Goal: Communication & Community: Answer question/provide support

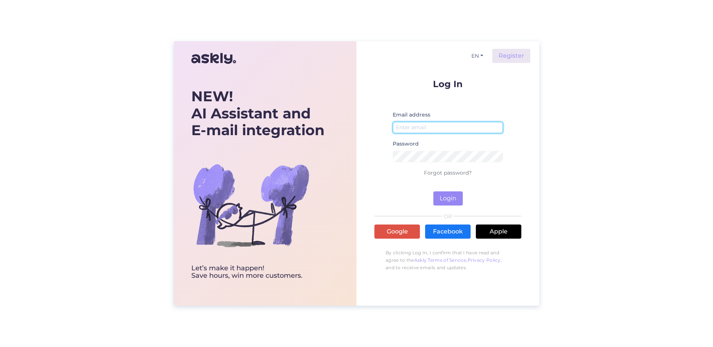
click at [430, 130] on input "email" at bounding box center [447, 128] width 110 height 12
type input "[EMAIL_ADDRESS][DOMAIN_NAME]"
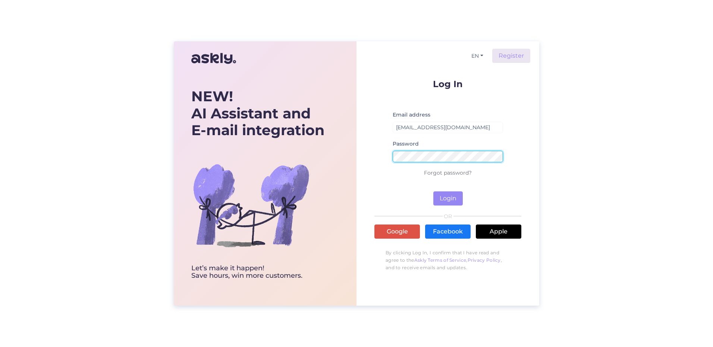
click at [433, 192] on button "Login" at bounding box center [447, 199] width 29 height 14
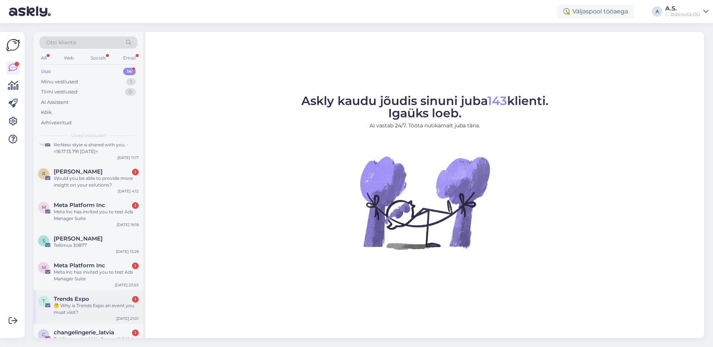
scroll to position [234, 0]
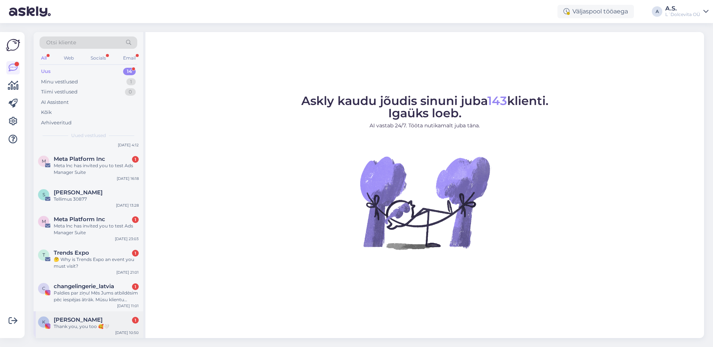
click at [80, 331] on div "K [PERSON_NAME] 1 Thank you, you too 🥰🤍 [DATE] 10:50" at bounding box center [89, 325] width 110 height 27
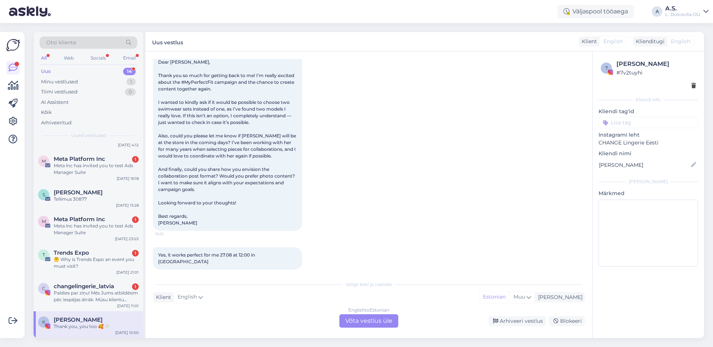
scroll to position [1246, 0]
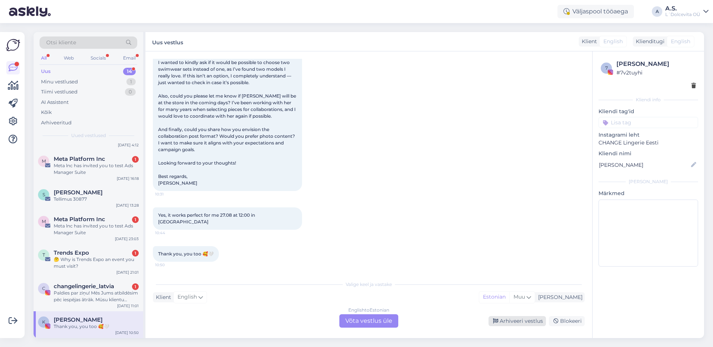
click at [512, 320] on div "Arhiveeri vestlus" at bounding box center [516, 321] width 57 height 10
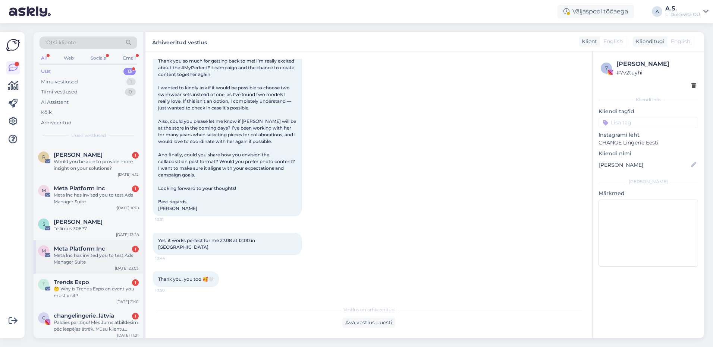
scroll to position [208, 0]
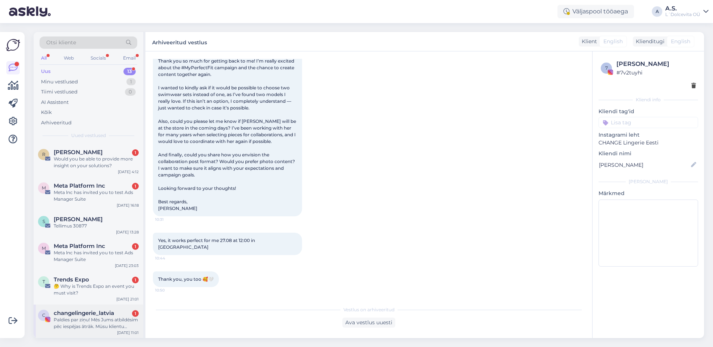
click at [97, 325] on div "Paldies par ziņu! Mēs Jums atbildēsim pēc iespējas ātrāk. Mūsu klientu apkalpoš…" at bounding box center [96, 323] width 85 height 13
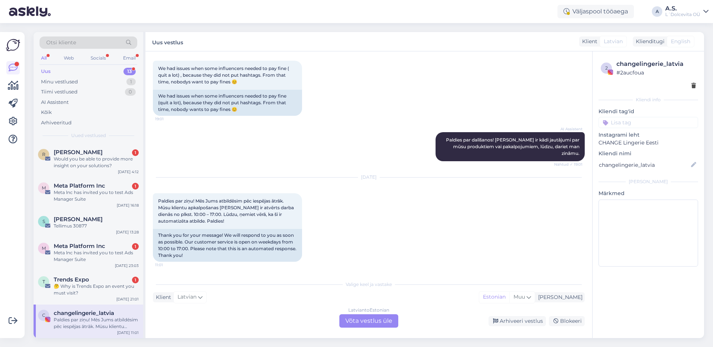
scroll to position [266, 0]
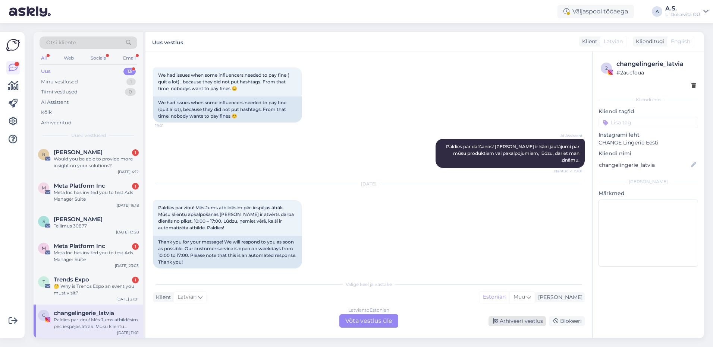
click at [516, 322] on div "Arhiveeri vestlus" at bounding box center [516, 321] width 57 height 10
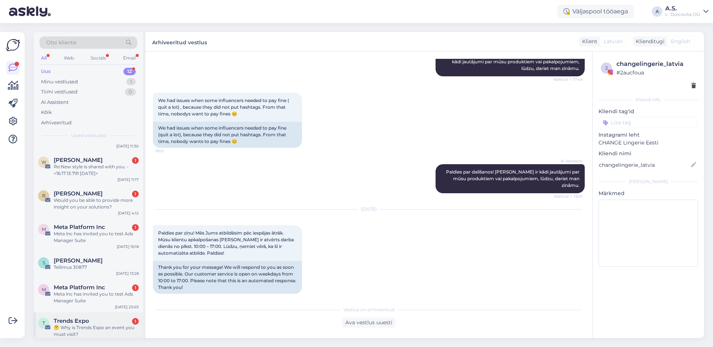
scroll to position [174, 0]
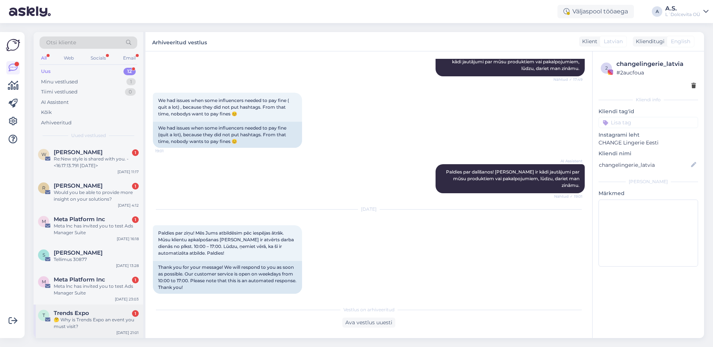
click at [92, 322] on div "🤔 Why is Trends Expo an event you must visit?" at bounding box center [96, 323] width 85 height 13
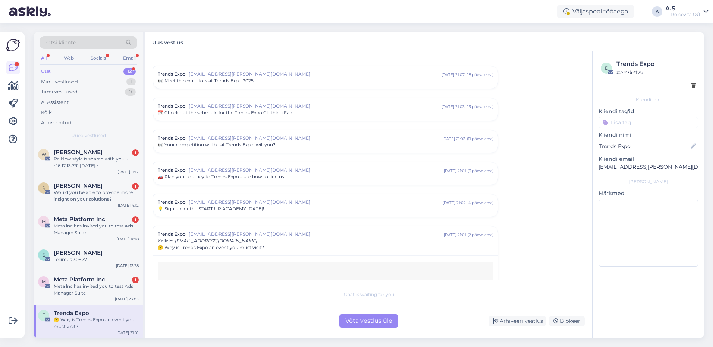
scroll to position [109, 0]
click at [571, 322] on div "Blokeeri" at bounding box center [567, 321] width 36 height 10
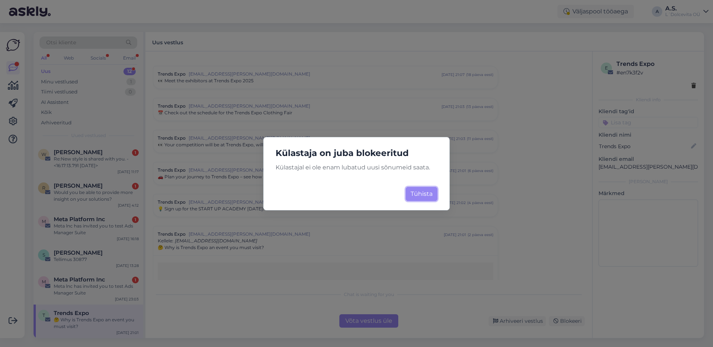
click at [419, 190] on button "Tühista" at bounding box center [422, 194] width 32 height 14
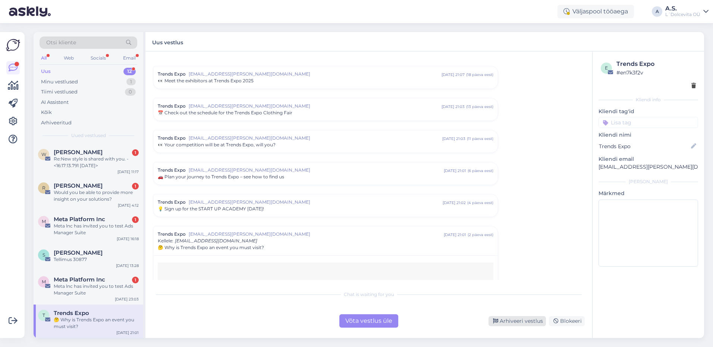
click at [521, 322] on div "Arhiveeri vestlus" at bounding box center [516, 321] width 57 height 10
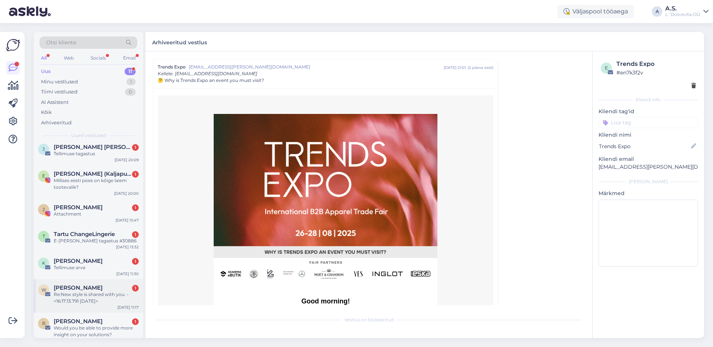
scroll to position [141, 0]
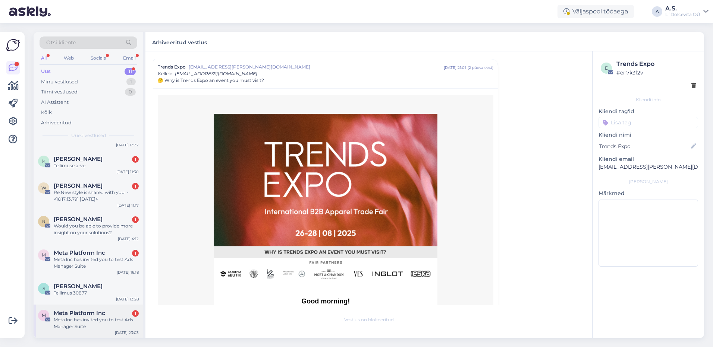
click at [115, 324] on div "Meta lnc has invited you to test Ads Manager Suite" at bounding box center [96, 323] width 85 height 13
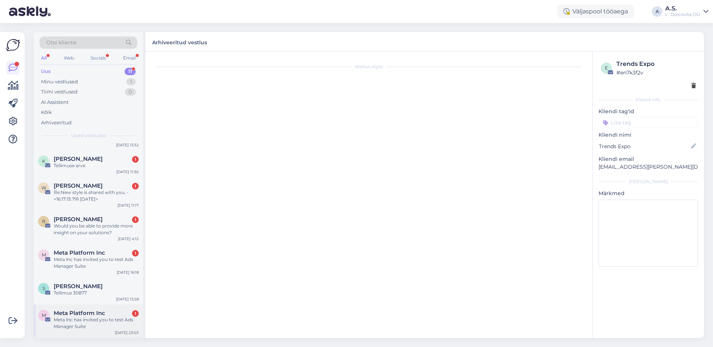
scroll to position [0, 0]
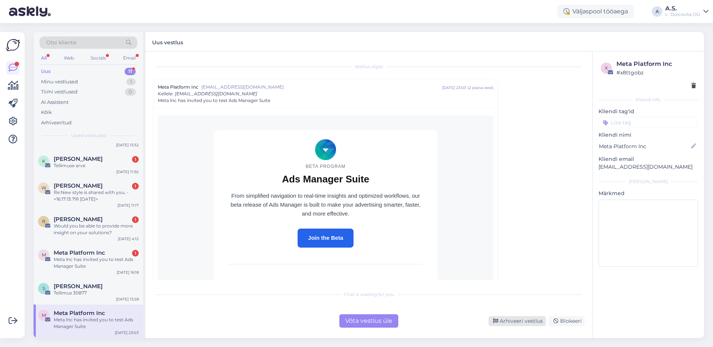
click at [529, 322] on div "Arhiveeri vestlus" at bounding box center [516, 321] width 57 height 10
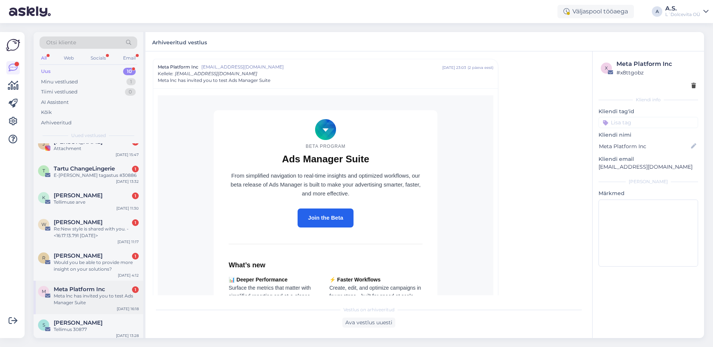
scroll to position [107, 0]
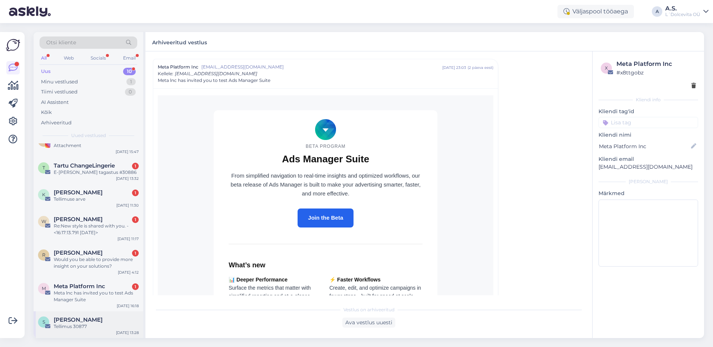
click at [101, 322] on div "[PERSON_NAME]" at bounding box center [96, 320] width 85 height 7
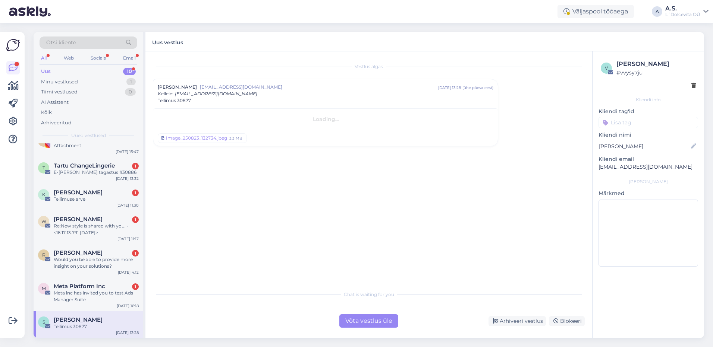
scroll to position [0, 0]
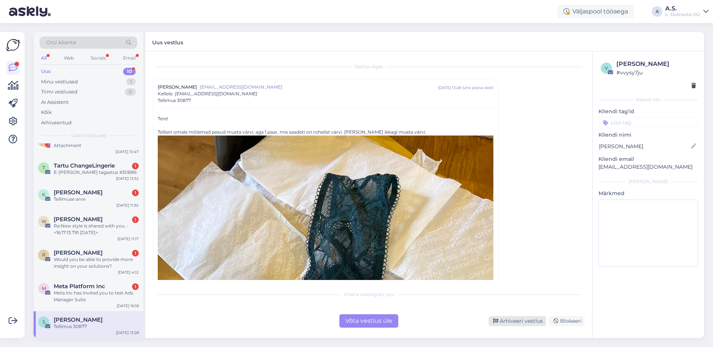
click at [506, 319] on div "Arhiveeri vestlus" at bounding box center [516, 321] width 57 height 10
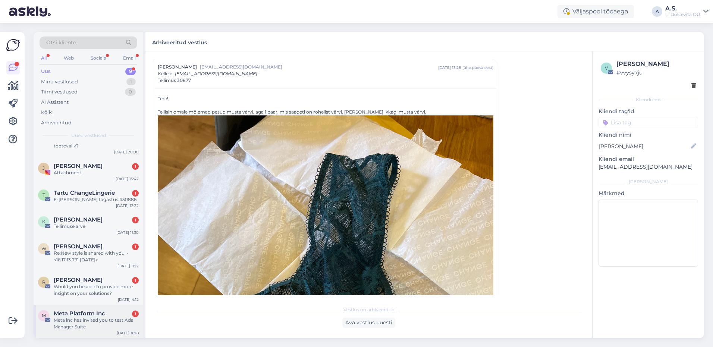
scroll to position [80, 0]
click at [113, 329] on div "Meta lnc has invited you to test Ads Manager Suite" at bounding box center [96, 323] width 85 height 13
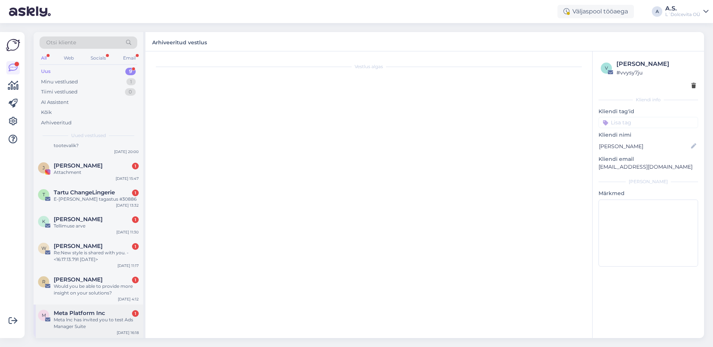
scroll to position [0, 0]
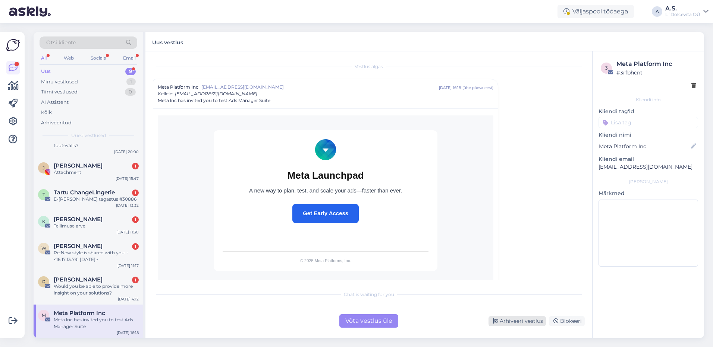
click at [512, 320] on div "Arhiveeri vestlus" at bounding box center [516, 321] width 57 height 10
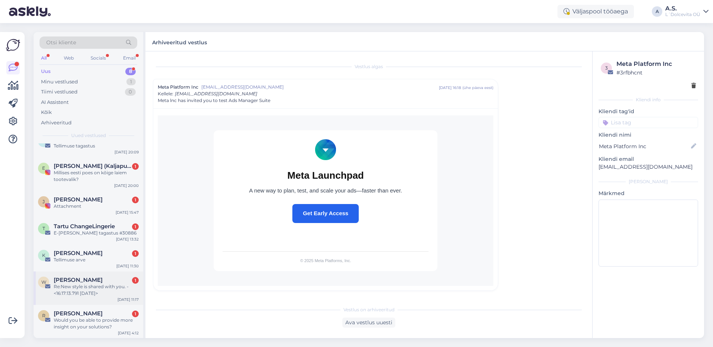
scroll to position [47, 0]
click at [65, 321] on div "Would you be able to provide more insight on your solutions?" at bounding box center [96, 323] width 85 height 13
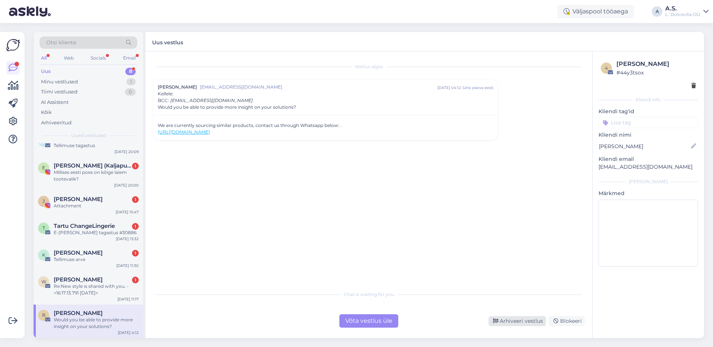
click at [505, 320] on div "Arhiveeri vestlus" at bounding box center [516, 321] width 57 height 10
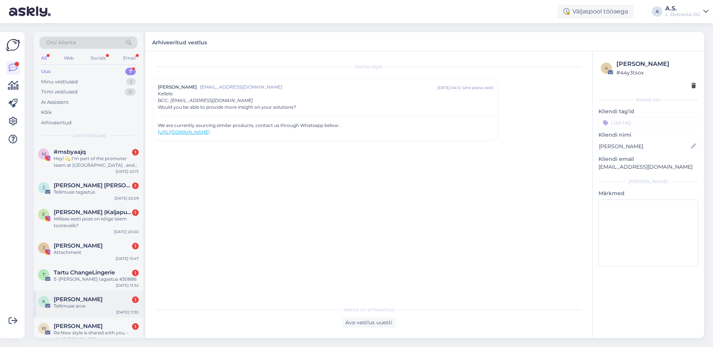
scroll to position [13, 0]
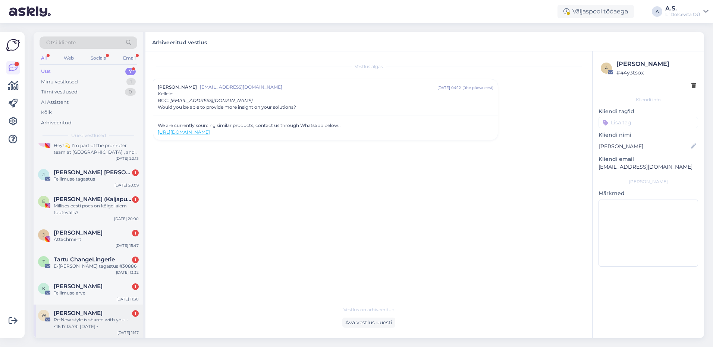
click at [87, 321] on div "Re:New style is shared with you. - <16:17:13.791 [DATE]>" at bounding box center [96, 323] width 85 height 13
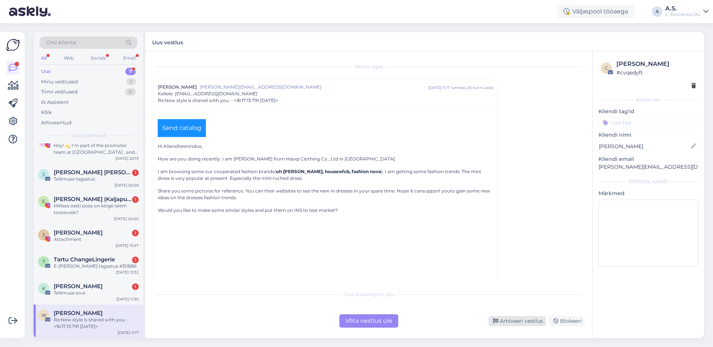
click at [516, 322] on div "Arhiveeri vestlus" at bounding box center [516, 321] width 57 height 10
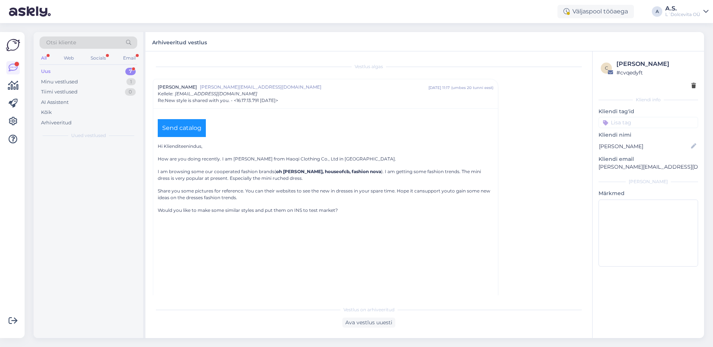
scroll to position [0, 0]
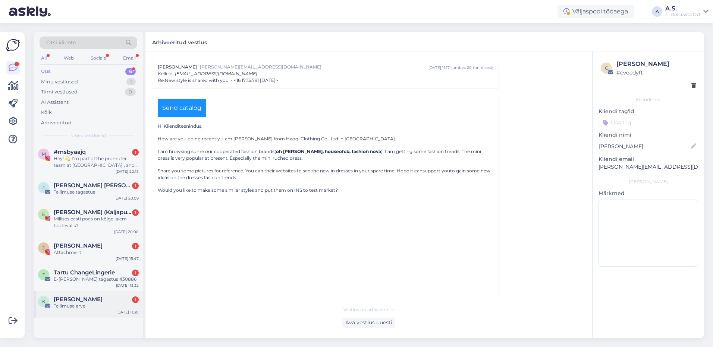
click at [101, 301] on div "[PERSON_NAME] 1" at bounding box center [96, 299] width 85 height 7
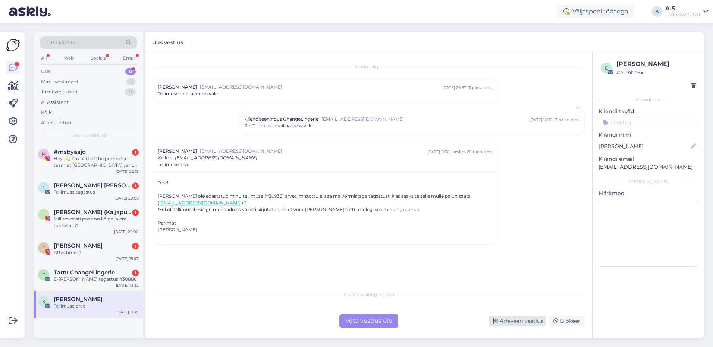
click at [524, 323] on div "Arhiveeri vestlus" at bounding box center [516, 321] width 57 height 10
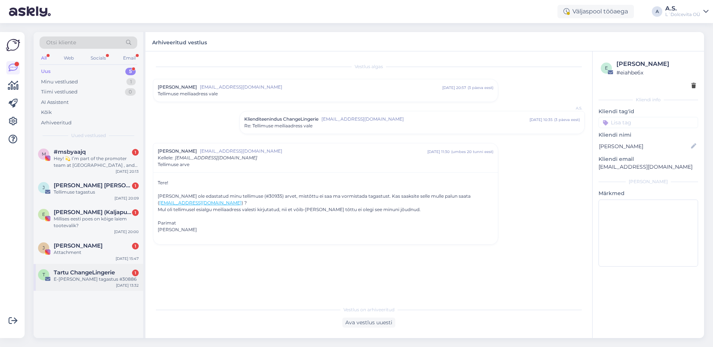
click at [83, 285] on div "T Tartu ChangeLingerie 1 E-[PERSON_NAME] tagastus #30886 [DATE] 13:32" at bounding box center [89, 277] width 110 height 27
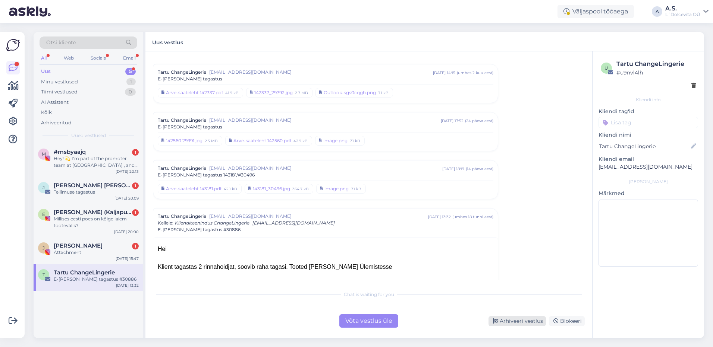
click at [526, 326] on div "Arhiveeri vestlus" at bounding box center [516, 321] width 57 height 10
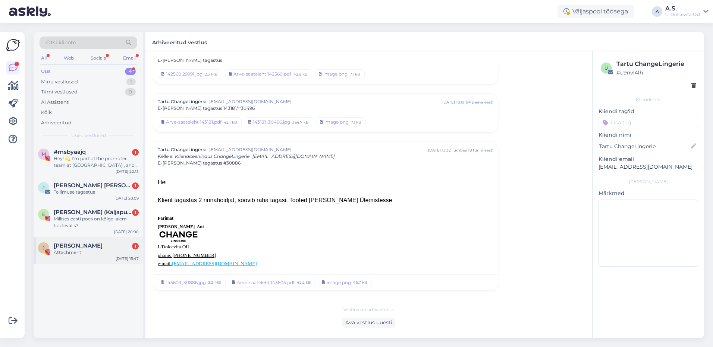
click at [74, 258] on div "[PERSON_NAME] 1 Attachment [DATE] 15:47" at bounding box center [89, 250] width 110 height 27
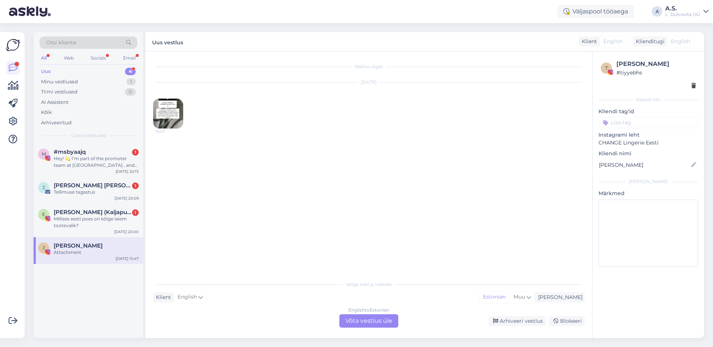
click at [163, 113] on img at bounding box center [168, 114] width 30 height 30
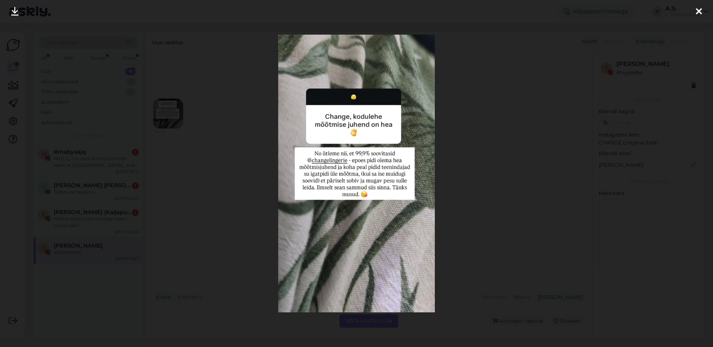
click at [697, 11] on icon at bounding box center [698, 12] width 6 height 10
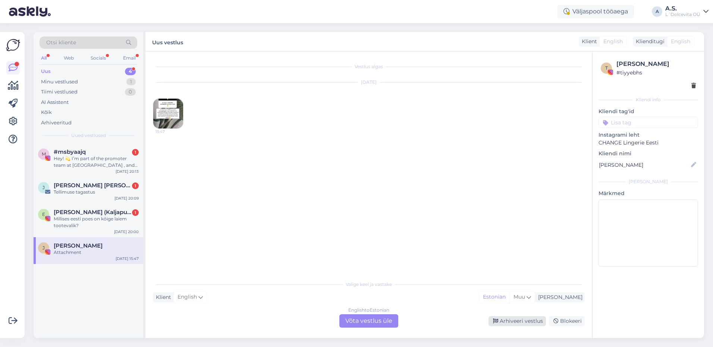
click at [503, 319] on div "Arhiveeri vestlus" at bounding box center [516, 321] width 57 height 10
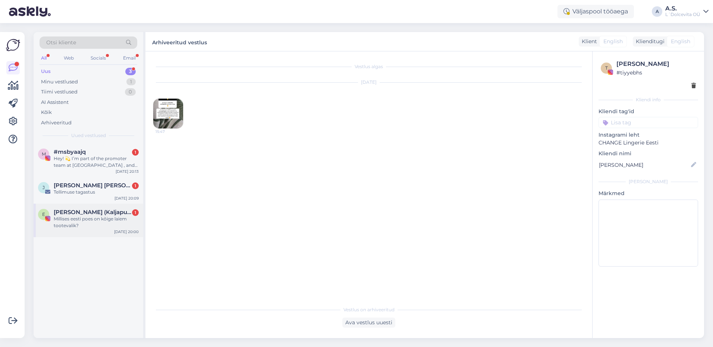
click at [77, 224] on div "Millises eesti poes on kõige laiem tootevalik?" at bounding box center [96, 222] width 85 height 13
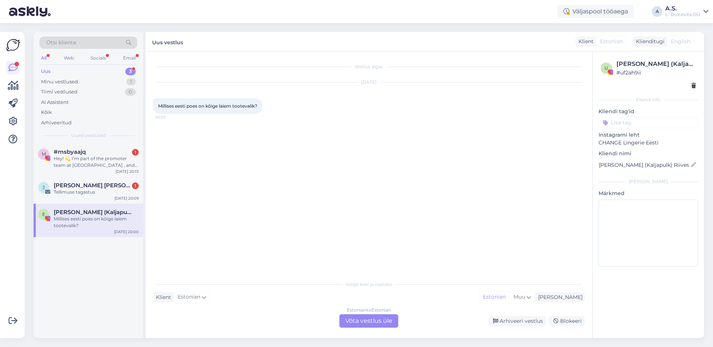
click at [362, 322] on div "Estonian to Estonian Võta vestlus üle" at bounding box center [368, 321] width 59 height 13
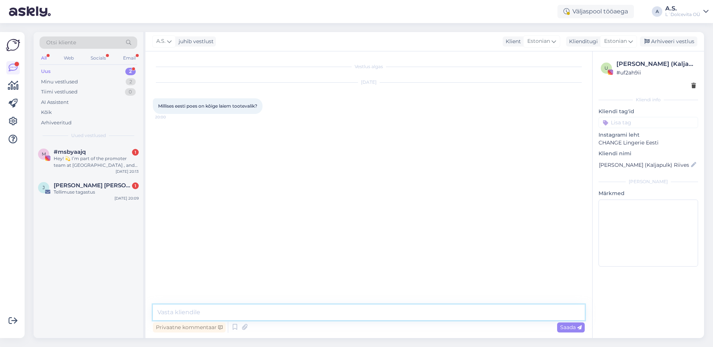
click at [272, 309] on textarea at bounding box center [369, 313] width 432 height 16
click at [305, 315] on textarea "Tere, Meie tootevalik on kõikides kauplustes sama" at bounding box center [369, 313] width 432 height 16
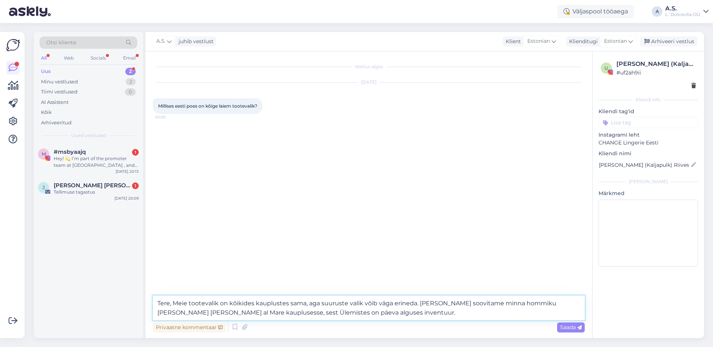
click at [334, 313] on textarea "Tere, Meie tootevalik on kõikides kauplustes sama, aga suuruste valik võib väga…" at bounding box center [369, 308] width 432 height 25
click at [324, 313] on textarea "Tere, Meie tootevalik on kõikides kauplustes sama, aga suuruste valik võib väga…" at bounding box center [369, 308] width 432 height 25
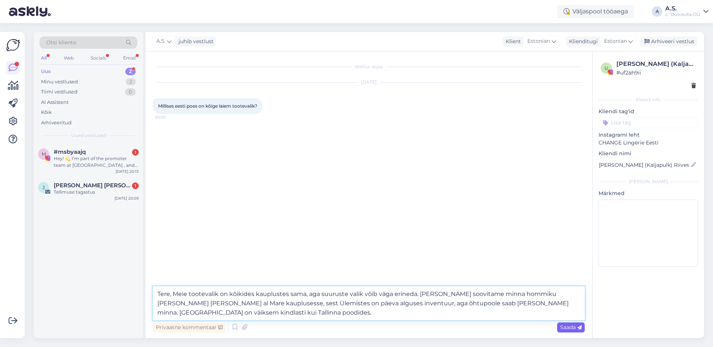
type textarea "Tere, Meie tootevalik on kõikides kauplustes sama, aga suuruste valik võib väga…"
click at [560, 327] on span "Saada" at bounding box center [571, 327] width 22 height 7
click at [117, 196] on div "[DATE] 20:09" at bounding box center [126, 199] width 24 height 6
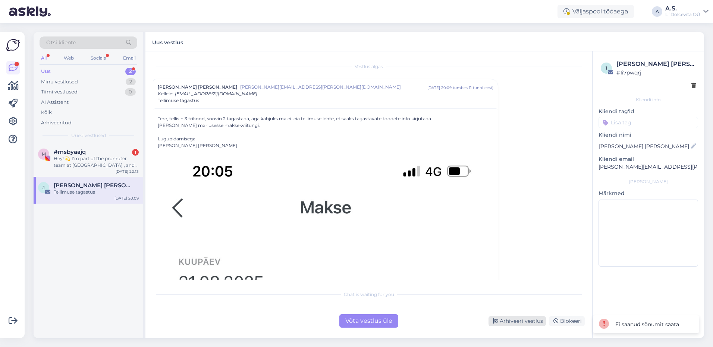
click at [506, 319] on div "Arhiveeri vestlus" at bounding box center [516, 321] width 57 height 10
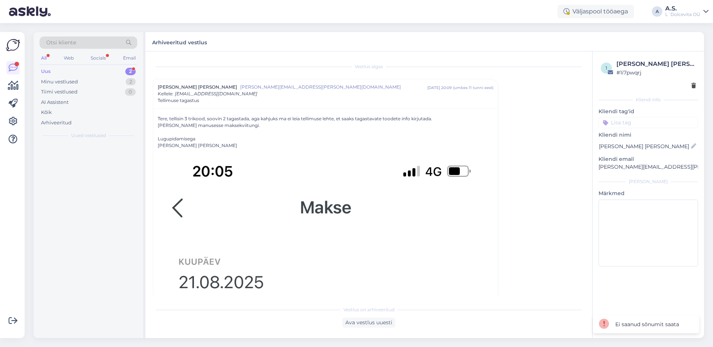
scroll to position [20, 0]
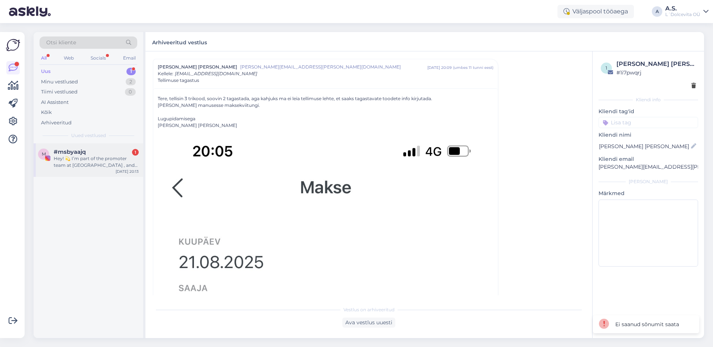
click at [101, 166] on div "Hey! 💫 I’m part of the promoter team at [GEOGRAPHIC_DATA] , and we think you’d …" at bounding box center [96, 161] width 85 height 13
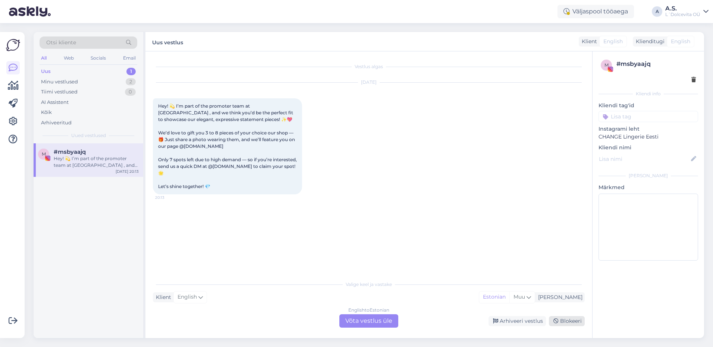
click at [567, 321] on div "Blokeeri" at bounding box center [567, 321] width 36 height 10
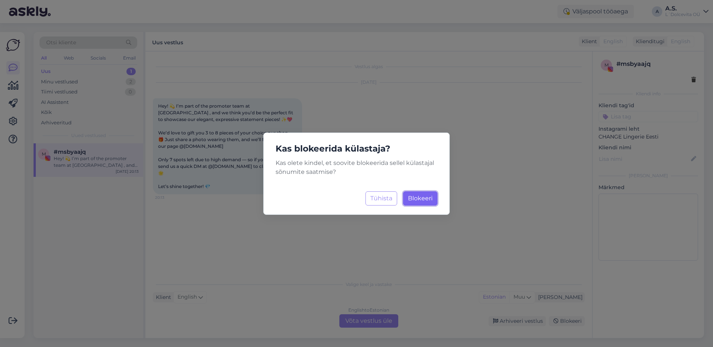
click at [413, 200] on span "Blokeeri" at bounding box center [420, 198] width 25 height 7
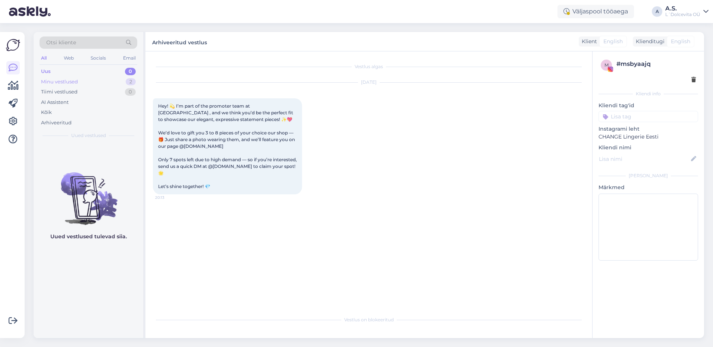
click at [73, 81] on div "Minu vestlused" at bounding box center [59, 81] width 37 height 7
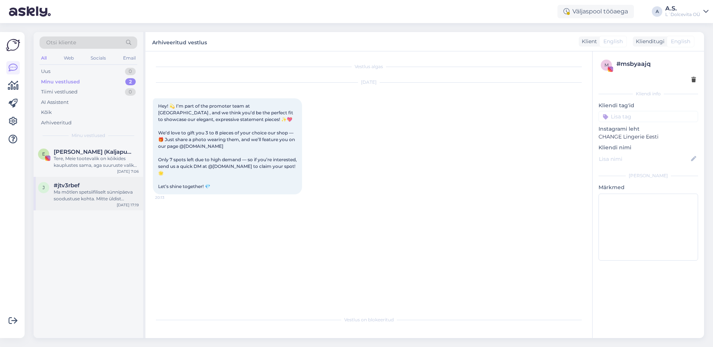
click at [100, 189] on div "Ma mõtlen spetsiifiliselt sünnipäeva soodustuse kohta. Mitte üldist kampaaniat" at bounding box center [96, 195] width 85 height 13
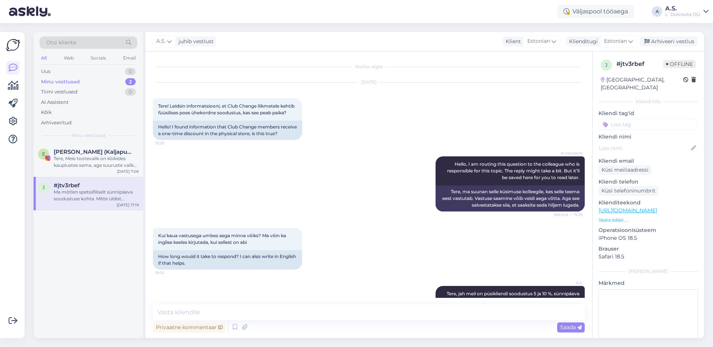
scroll to position [310, 0]
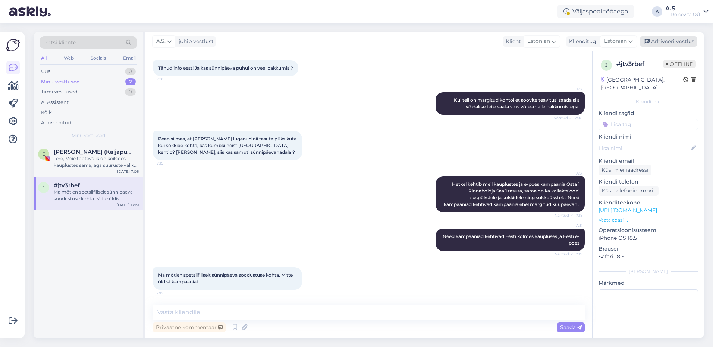
click at [660, 41] on div "Arhiveeri vestlus" at bounding box center [668, 42] width 57 height 10
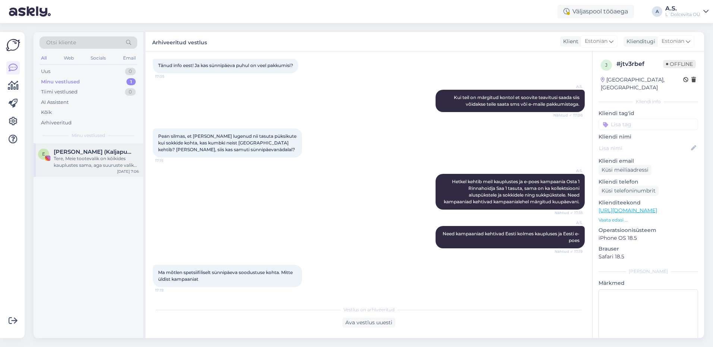
click at [116, 164] on div "Tere, Meie tootevalik on kõikides kauplustes sama, aga suuruste valik võib väga…" at bounding box center [96, 161] width 85 height 13
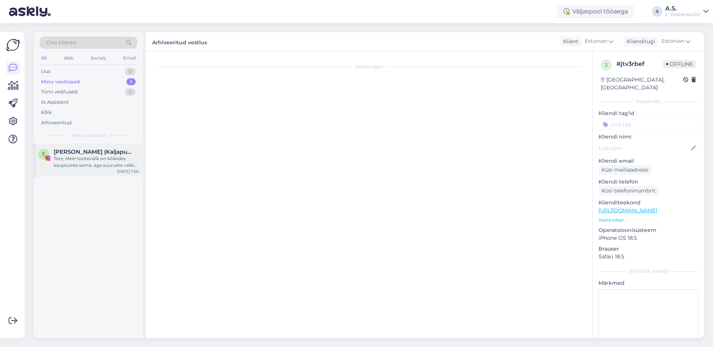
scroll to position [0, 0]
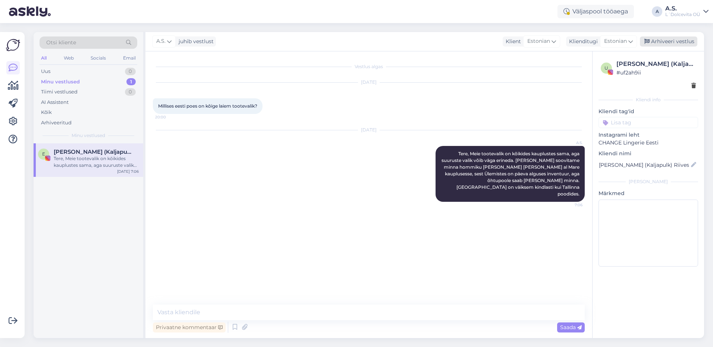
click at [676, 41] on div "Arhiveeri vestlus" at bounding box center [668, 42] width 57 height 10
